Goal: Use online tool/utility: Utilize a website feature to perform a specific function

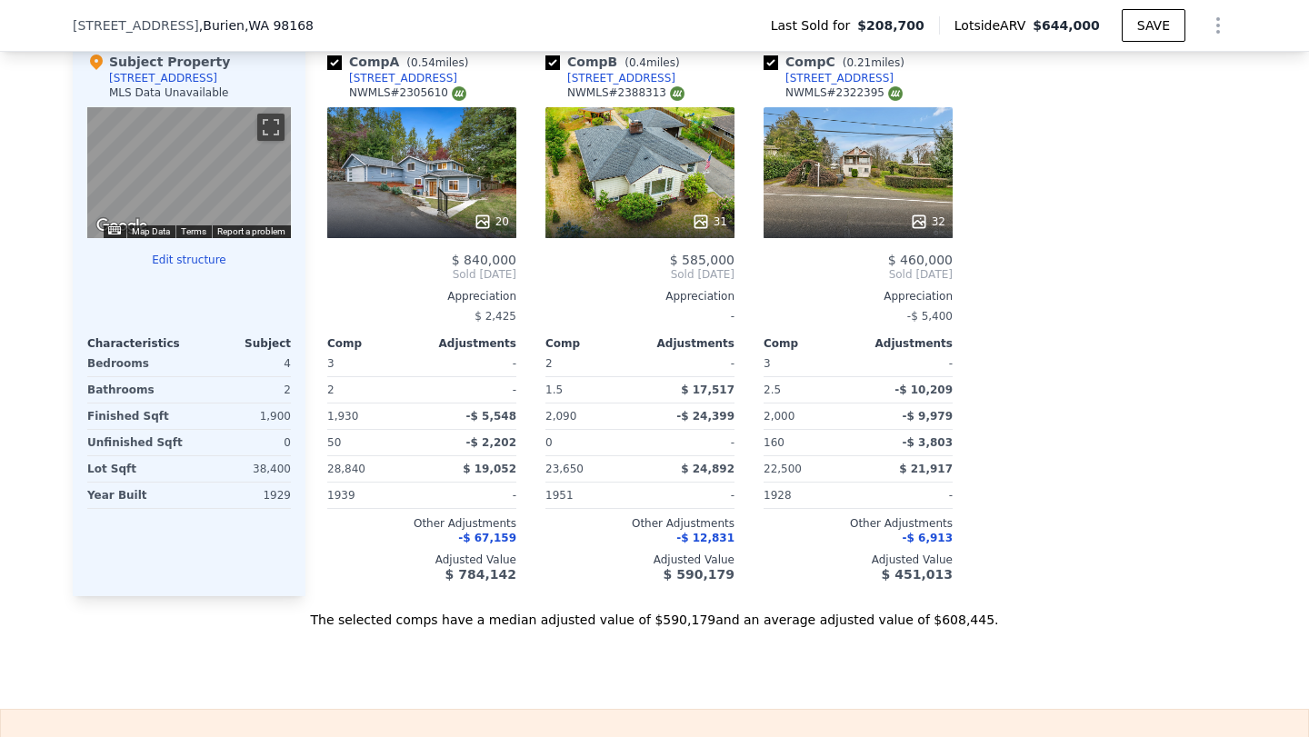
scroll to position [2501, 0]
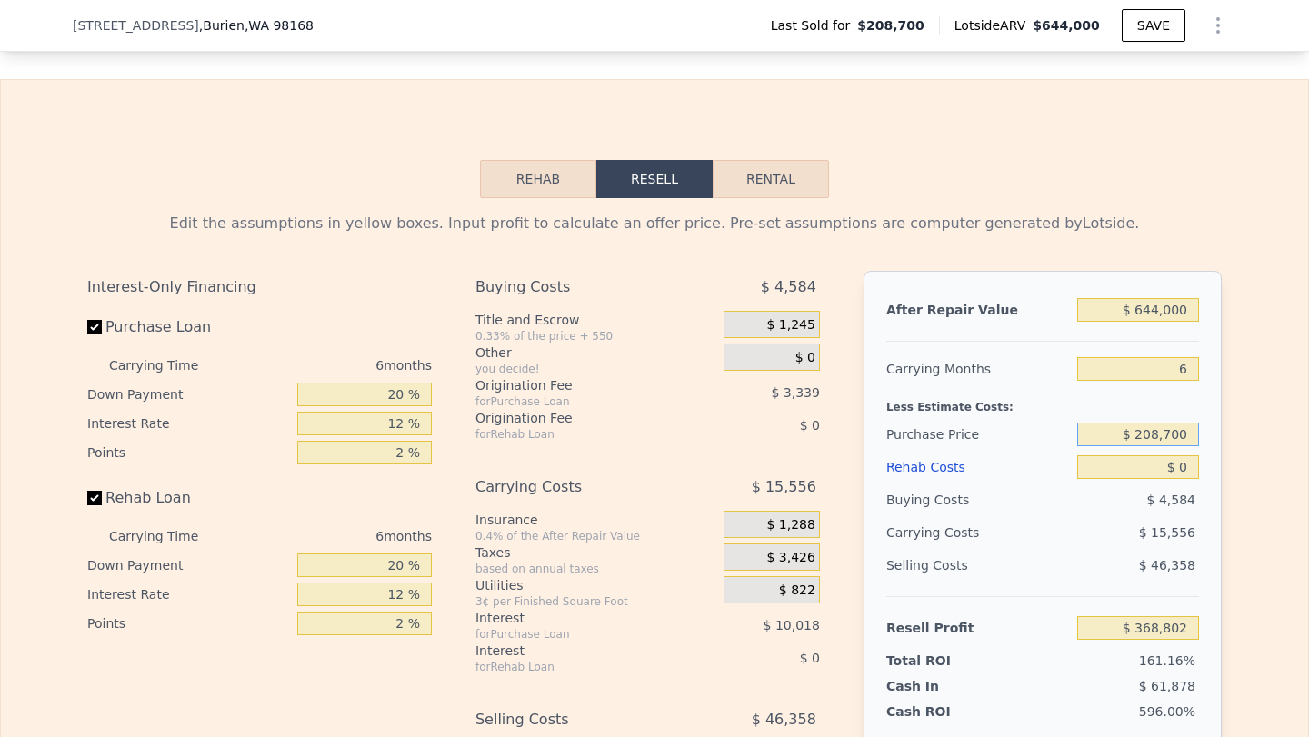
drag, startPoint x: 1186, startPoint y: 432, endPoint x: 1121, endPoint y: 432, distance: 64.5
click at [1121, 432] on input "$ 208,700" at bounding box center [1138, 435] width 122 height 24
drag, startPoint x: 1191, startPoint y: 309, endPoint x: 1137, endPoint y: 313, distance: 54.6
click at [1137, 313] on input "$ 644,000" at bounding box center [1138, 310] width 122 height 24
type input "$ 6"
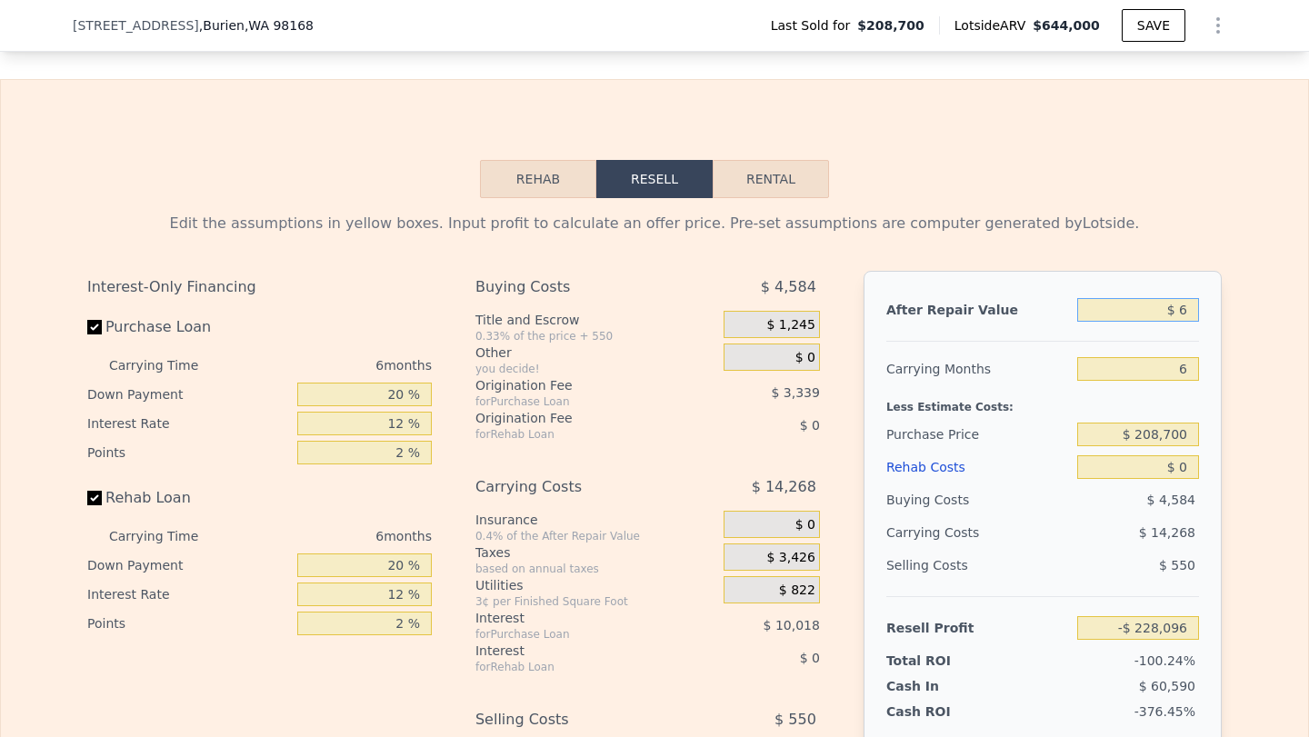
type input "-$ 228,096"
type input "$ 65"
type input "-$ 228,042"
type input "$ 6,590"
type input "-$ 221,994"
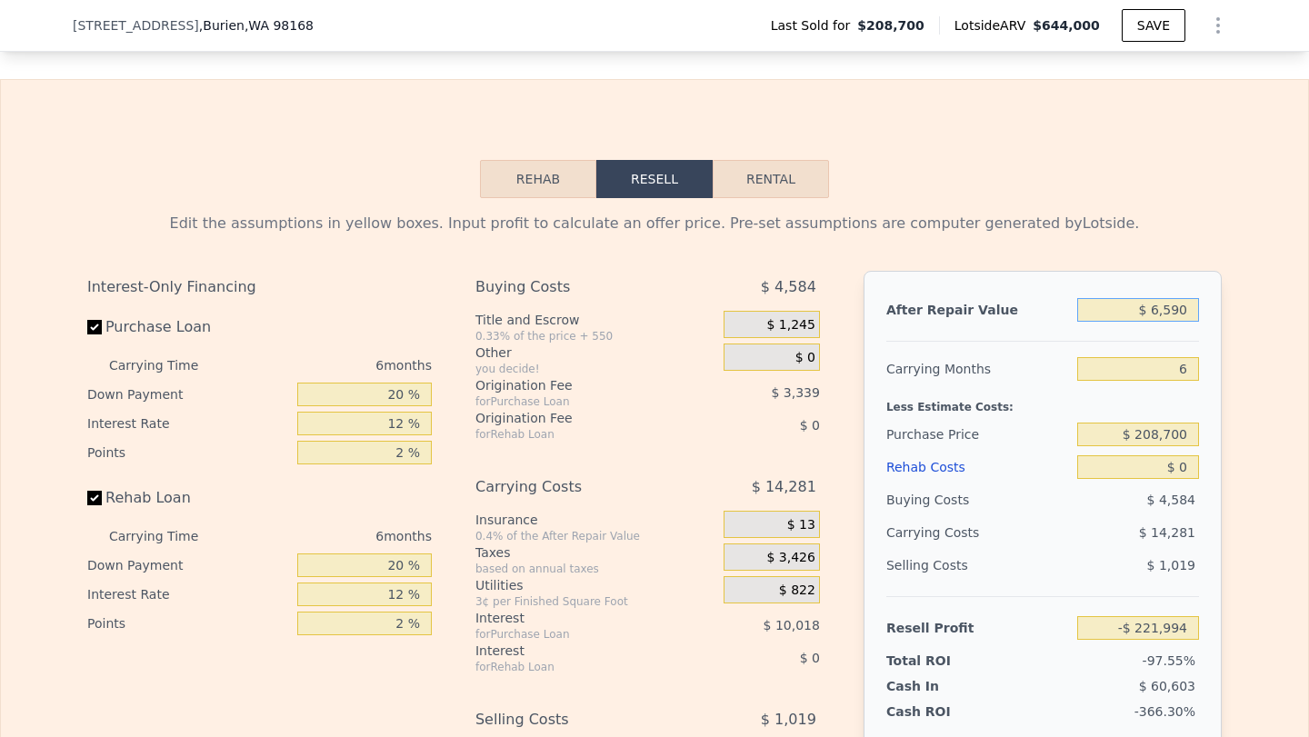
type input "$ 659"
type input "-$ 227,490"
type input "$ 65"
type input "-$ 228,042"
type input "$ 650"
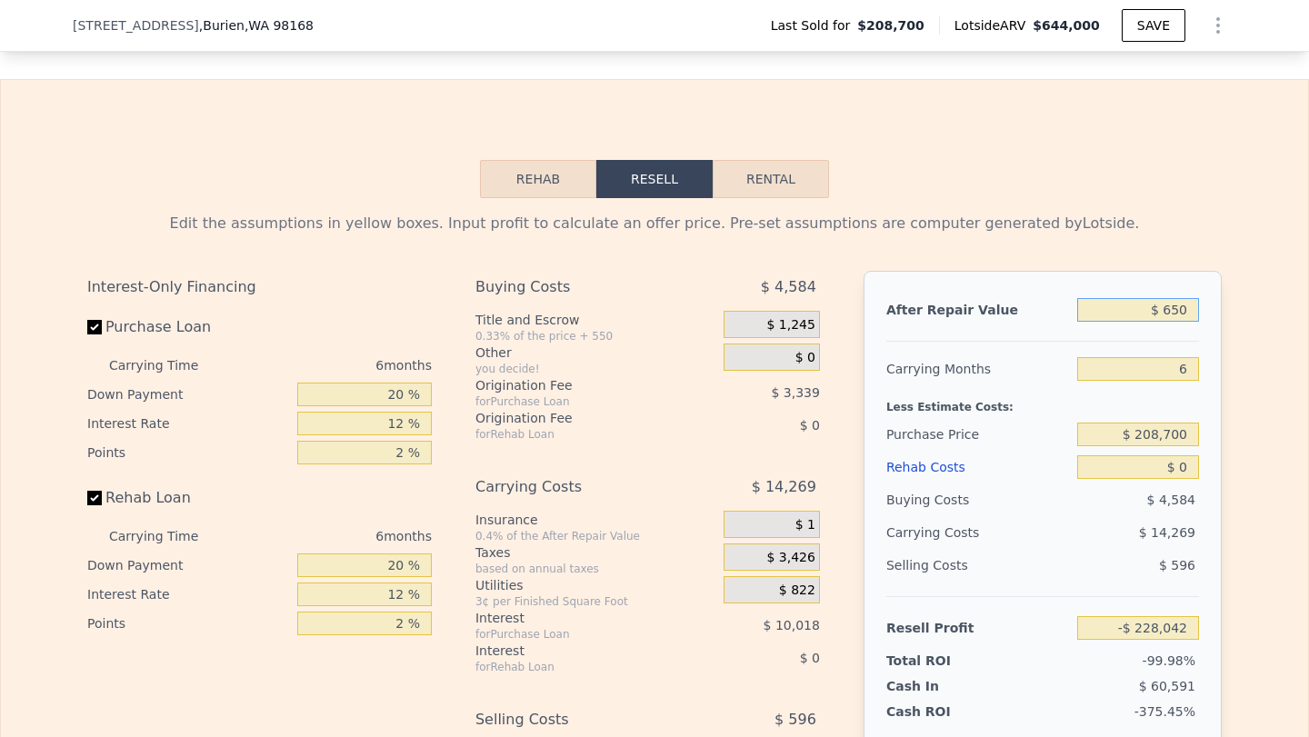
type input "-$ 227,499"
type input "$ 6,500"
type input "-$ 222,079"
type input "$ 65,000"
type input "-$ 167,855"
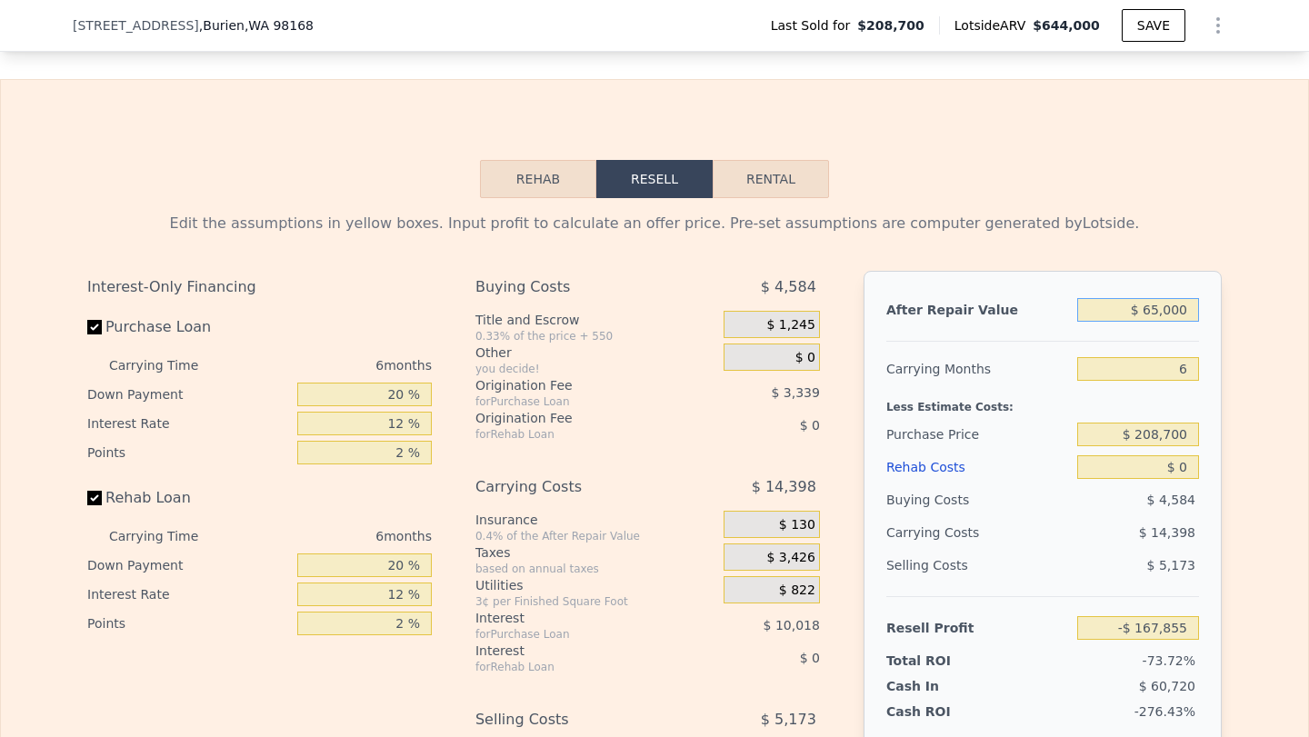
type input "$ 650,000"
type input "$ 374,363"
type input "$ 650,000"
drag, startPoint x: 1192, startPoint y: 436, endPoint x: 1120, endPoint y: 436, distance: 71.8
click at [1121, 436] on input "$ 208,700" at bounding box center [1138, 435] width 122 height 24
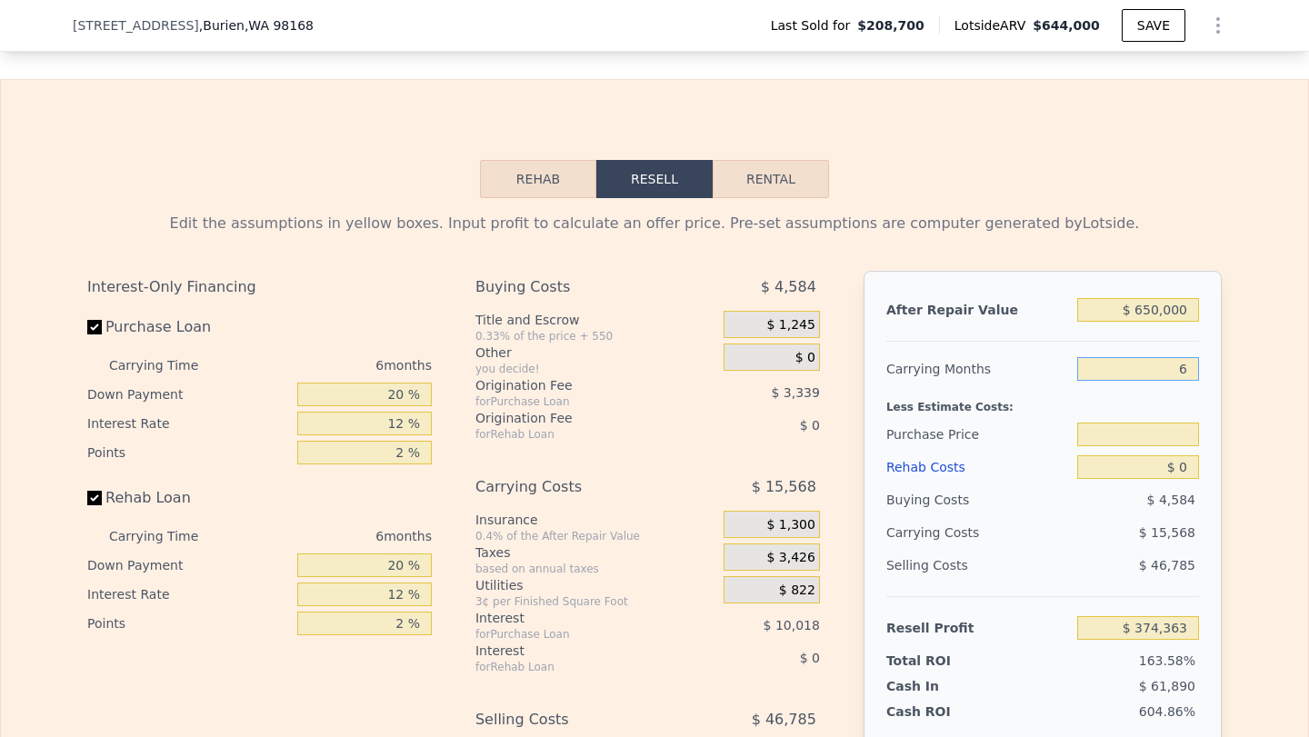
click at [1192, 369] on input "6" at bounding box center [1138, 369] width 122 height 24
type input "5"
type input "$ 208,700"
type input "$ 376,958"
type input "5"
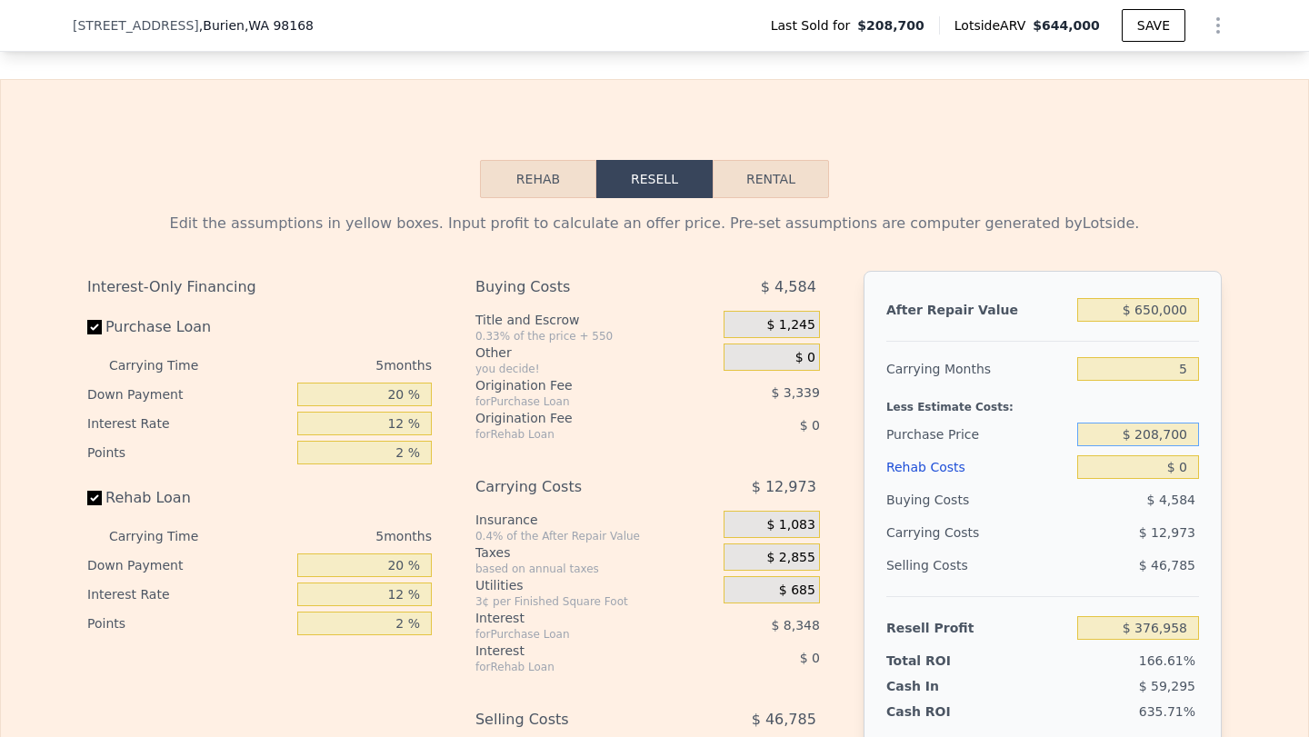
drag, startPoint x: 1195, startPoint y: 432, endPoint x: 1081, endPoint y: 432, distance: 113.6
click at [1081, 432] on input "$ 208,700" at bounding box center [1138, 435] width 122 height 24
click at [1188, 469] on input "$ 0" at bounding box center [1138, 467] width 122 height 24
type input "$ 208,700"
type input "$ 1"
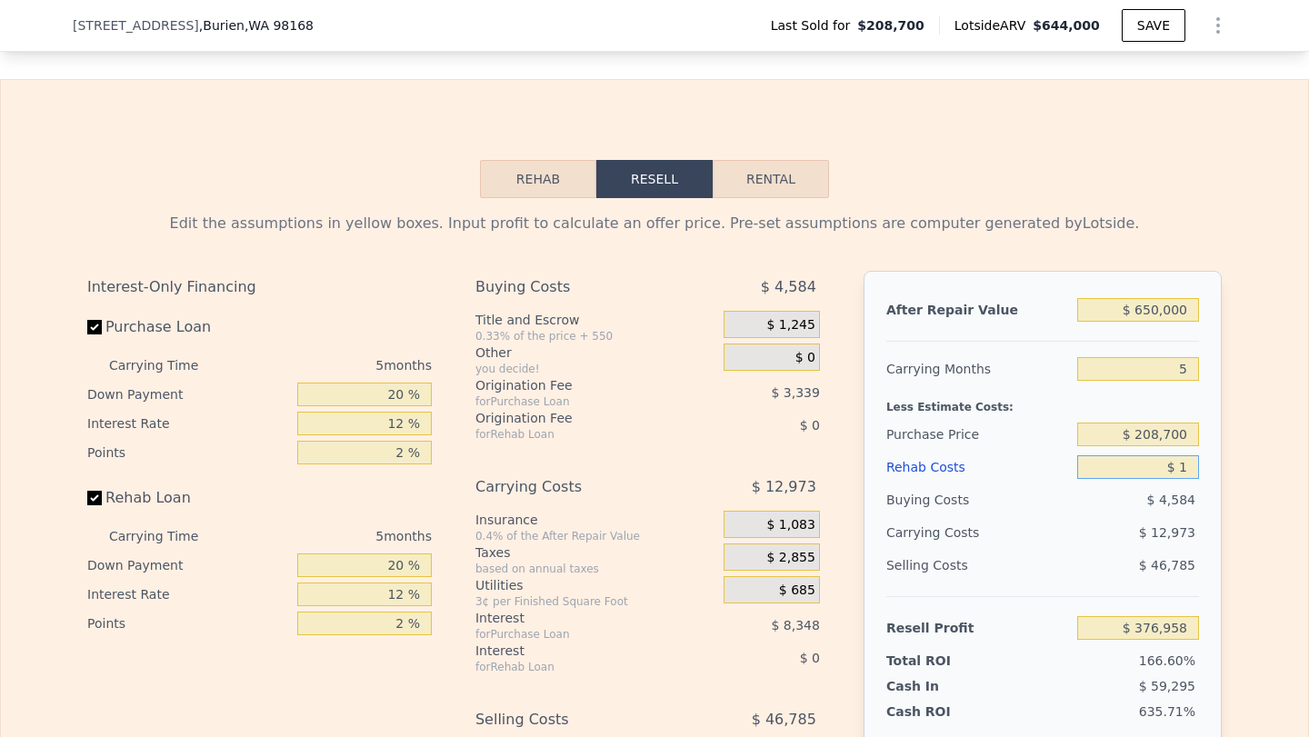
type input "$ 376,957"
type input "$ 15"
type input "$ 376,943"
type input "$ 150"
type input "$ 376,801"
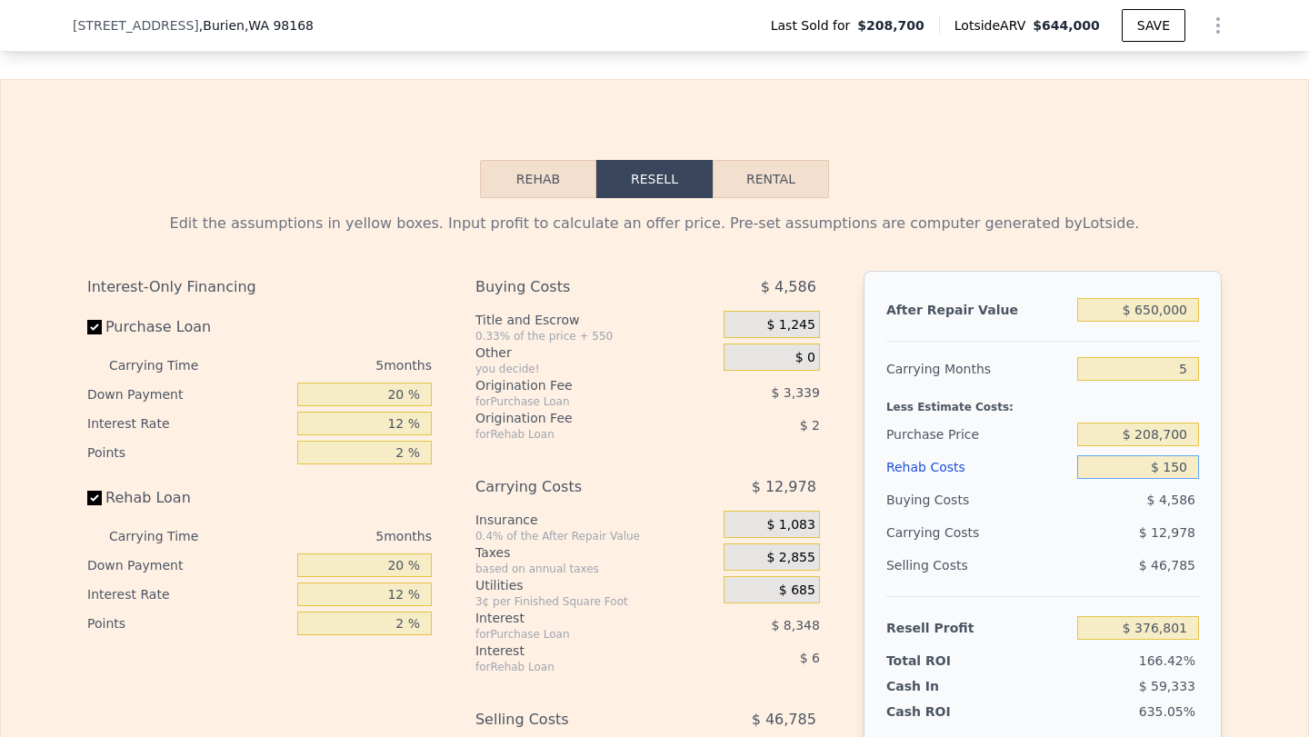
type input "$ 15"
type input "$ 376,943"
type input "$ 1"
type input "$ 376,957"
type input "$ 10"
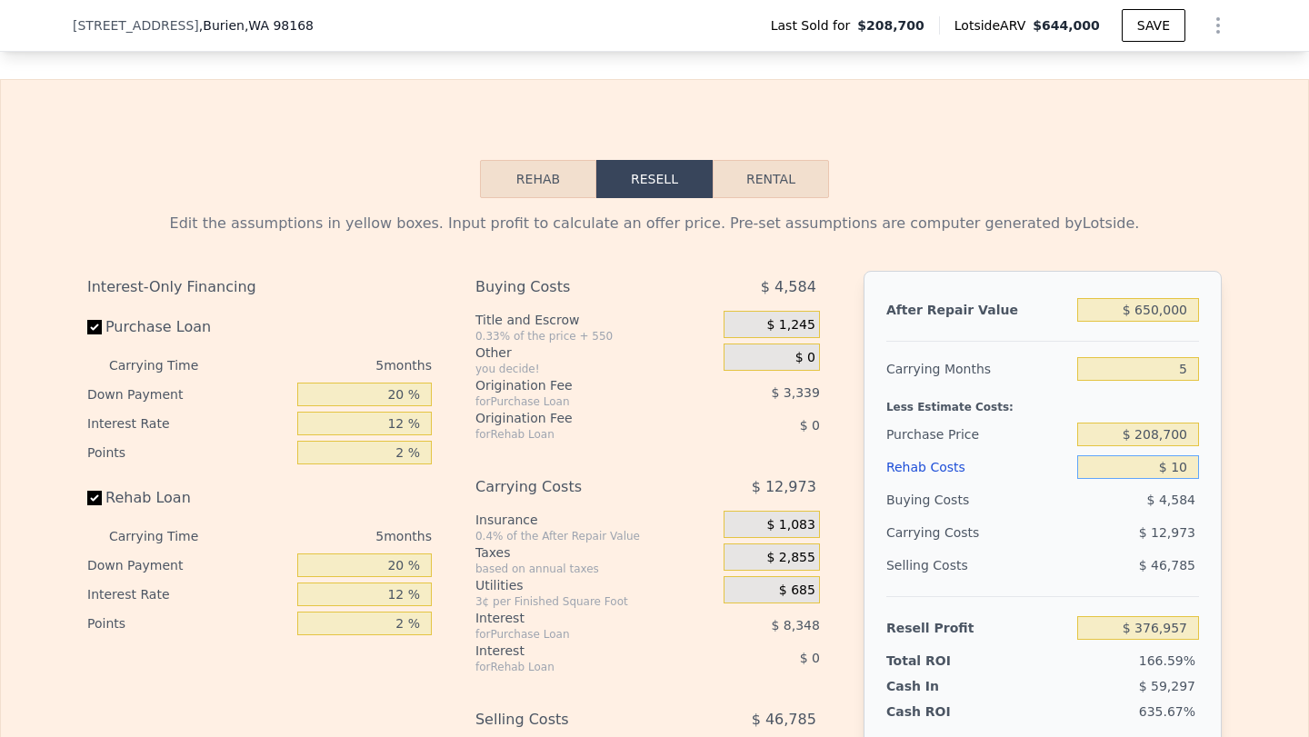
type input "$ 376,948"
type input "$ 100"
type input "$ 376,851"
type input "$ 1,000"
type input "$ 375,902"
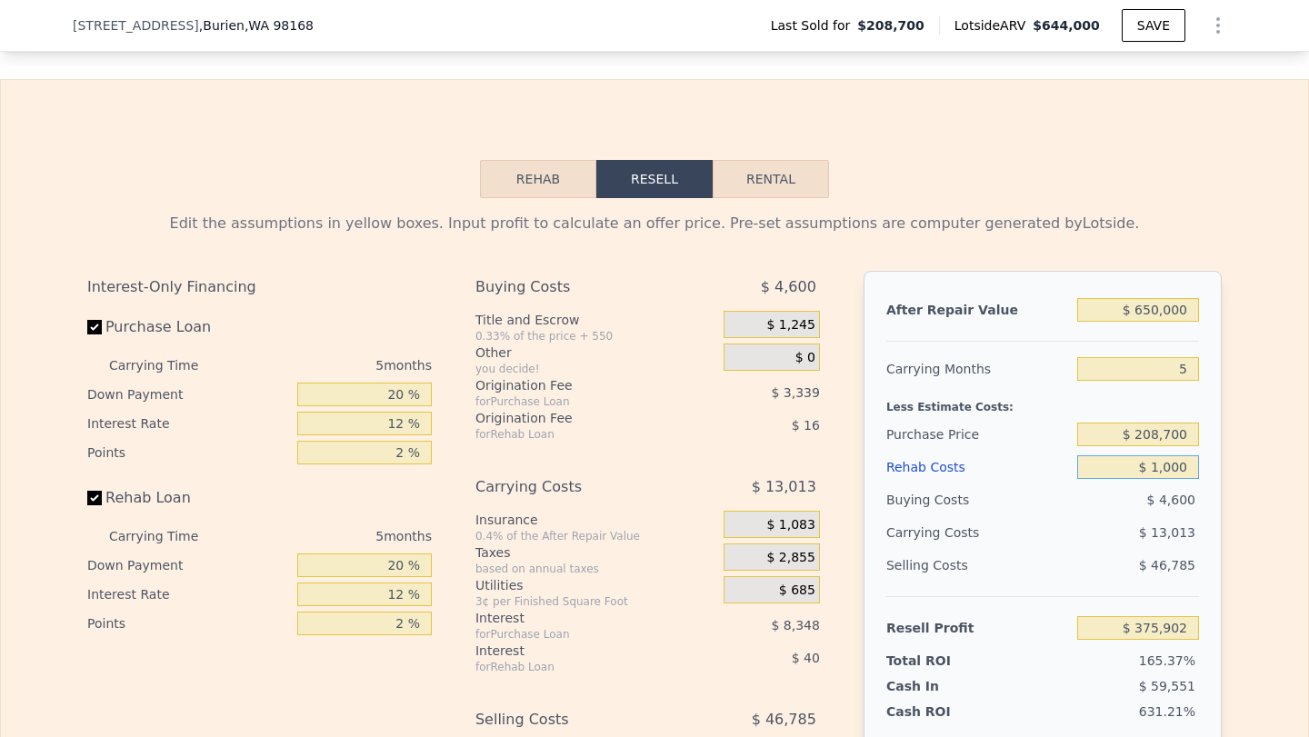
type input "$ 10,000"
type input "$ 366,398"
type input "$ 100,000"
type input "$ 271,358"
type input "$ 100,000"
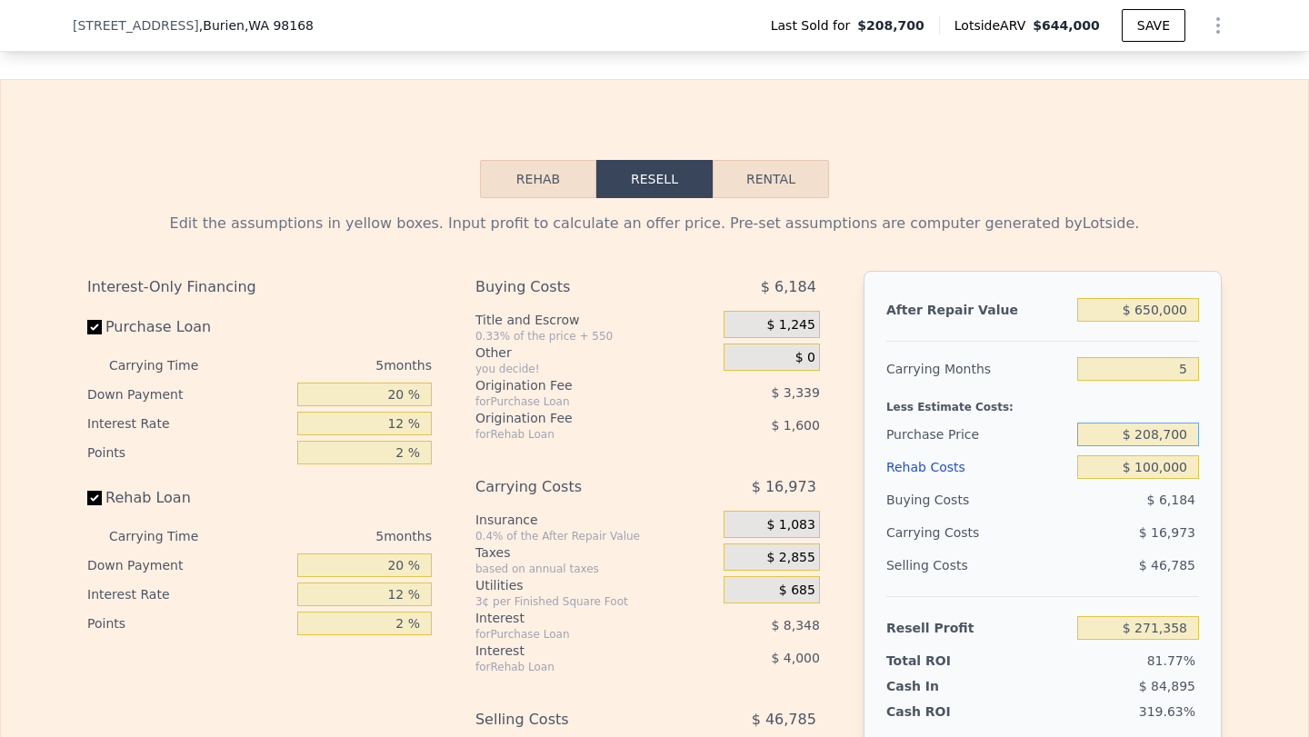
drag, startPoint x: 1191, startPoint y: 432, endPoint x: 1096, endPoint y: 431, distance: 95.4
click at [1096, 431] on input "$ 208,700" at bounding box center [1138, 435] width 122 height 24
type input "$ 650,000"
click at [979, 511] on div "Buying Costs" at bounding box center [978, 499] width 184 height 33
type input "-$ 196,123"
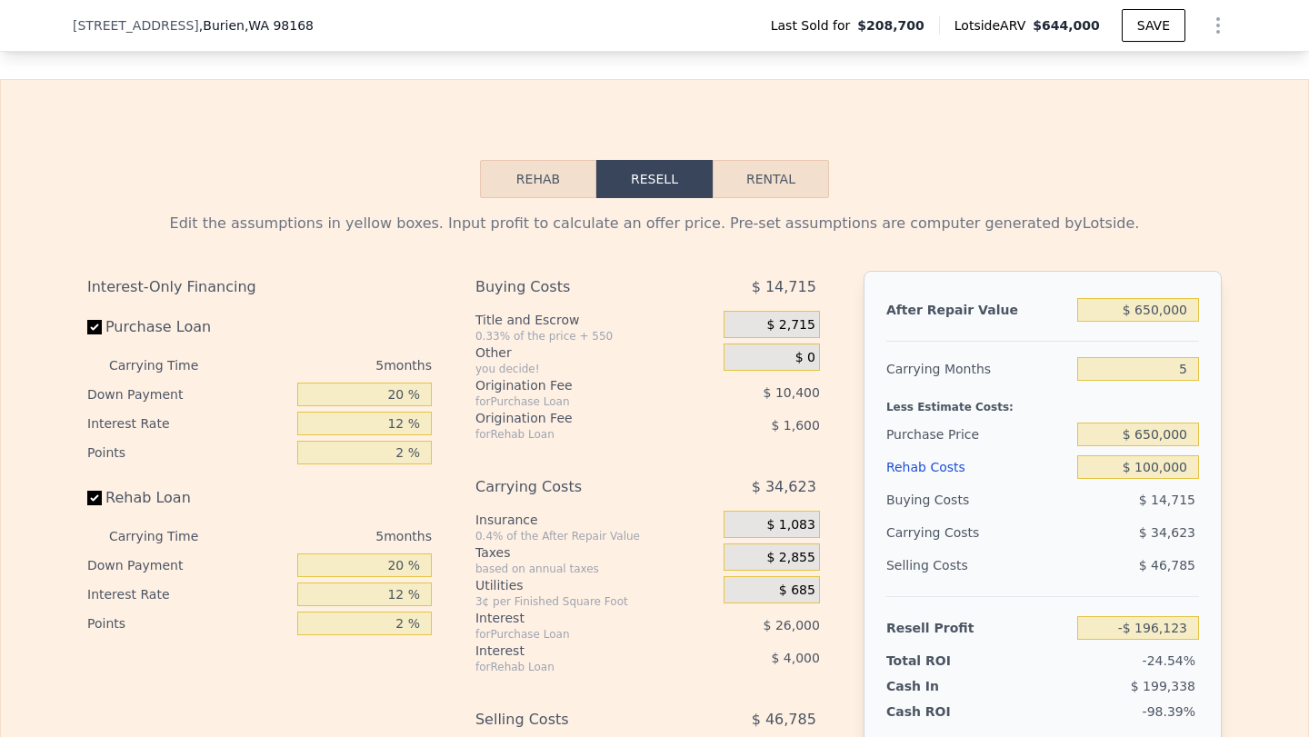
scroll to position [2520, 0]
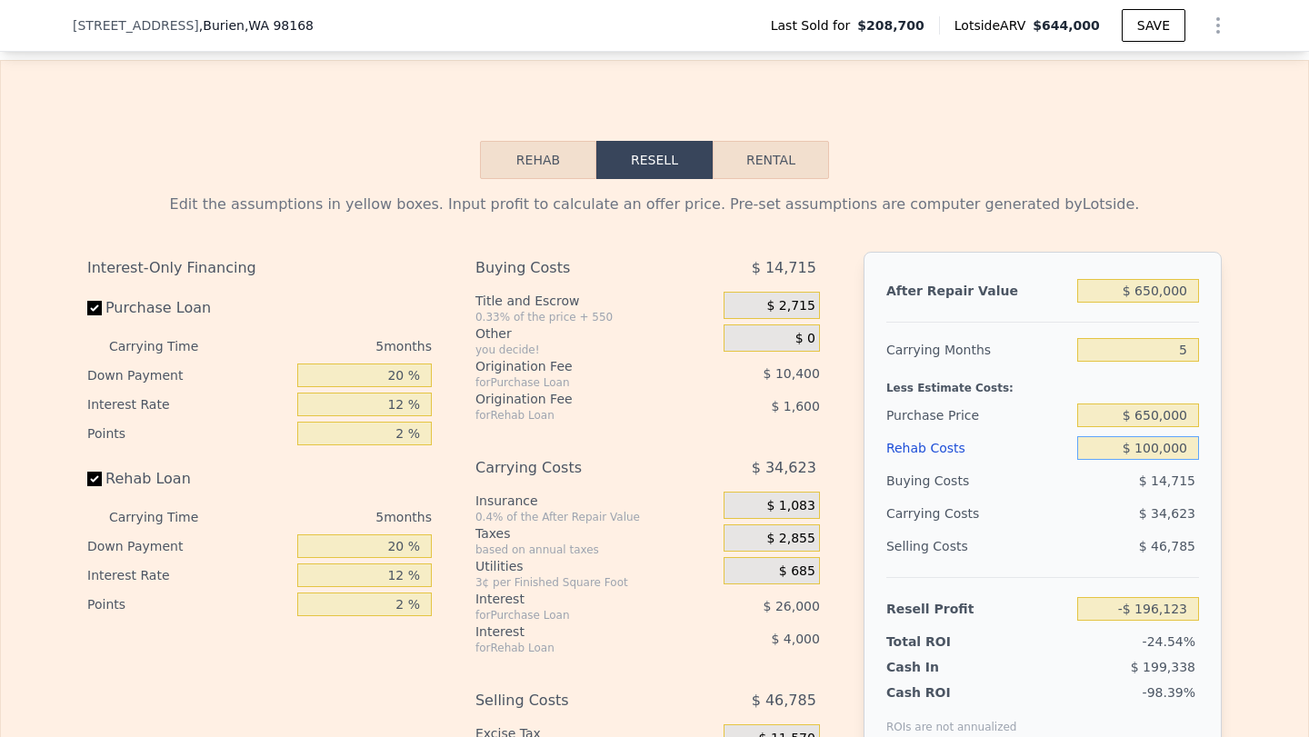
click at [1151, 449] on input "$ 100,000" at bounding box center [1138, 448] width 122 height 24
type input "$ 10,000"
type input "-$ 101,083"
type input "$ 120,000"
type input "-$ 217,243"
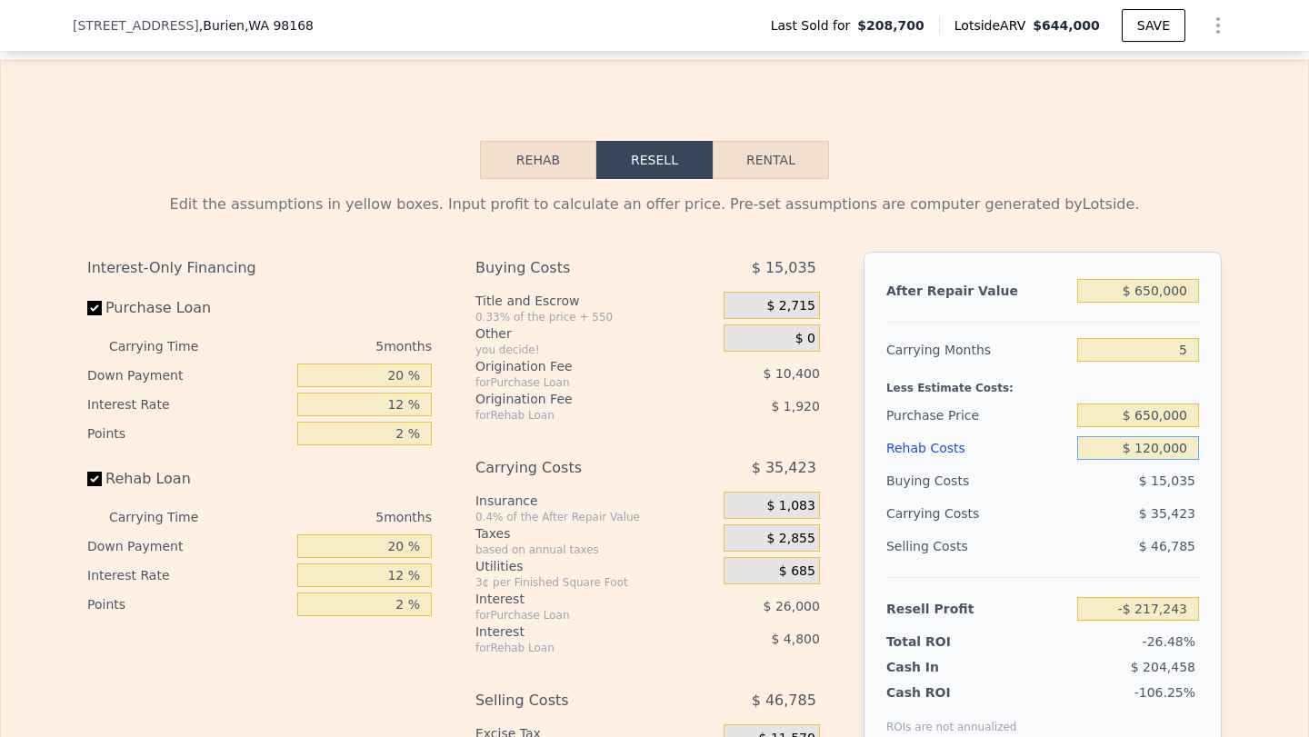
type input "$ 120,000"
click at [1087, 537] on div "$ 46,785" at bounding box center [1138, 546] width 123 height 33
